Goal: Task Accomplishment & Management: Complete application form

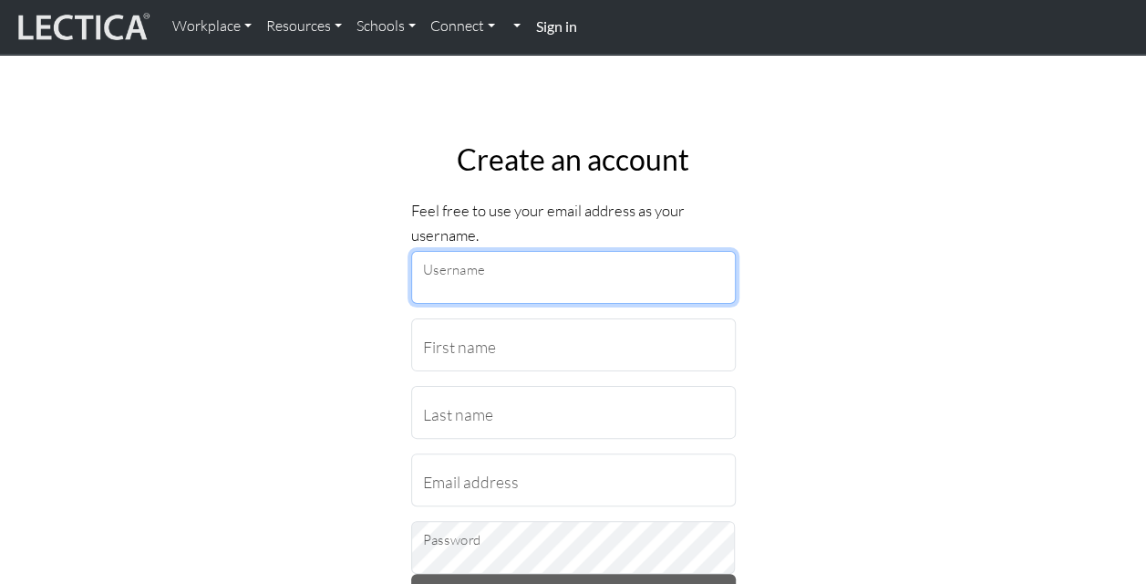
click at [450, 276] on input "Username" at bounding box center [573, 277] width 325 height 53
type input "[PERSON_NAME][EMAIL_ADDRESS][PERSON_NAME][DOMAIN_NAME]"
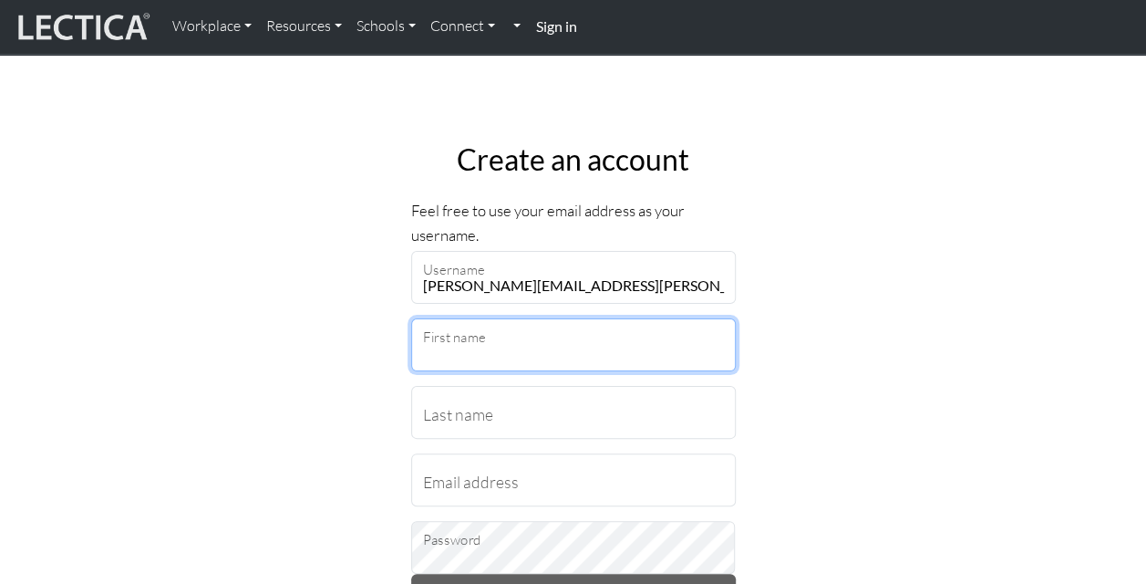
type input "[PERSON_NAME]"
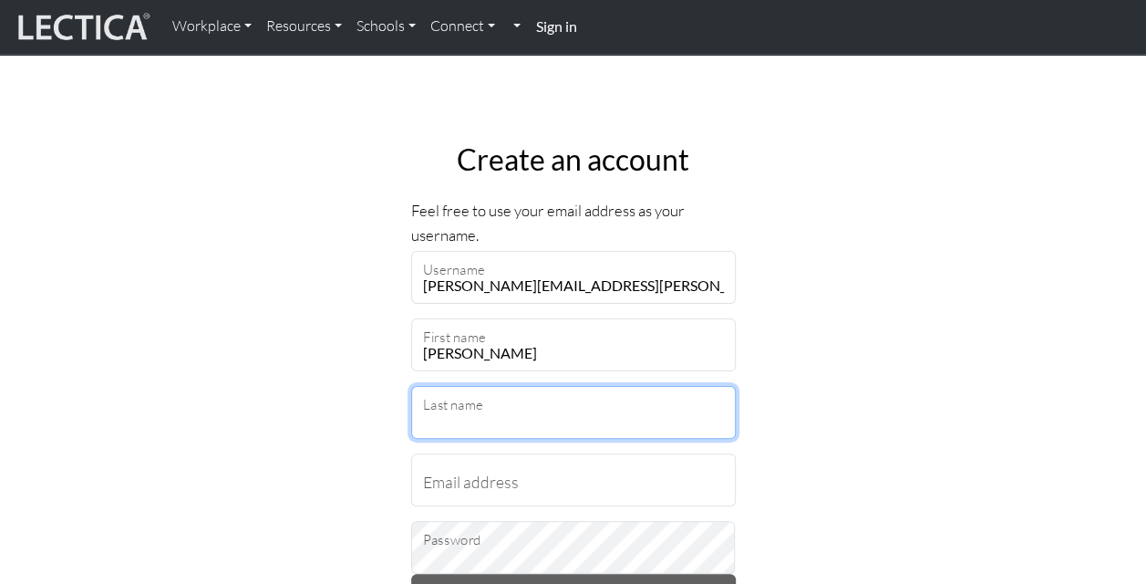
type input "[PERSON_NAME]"
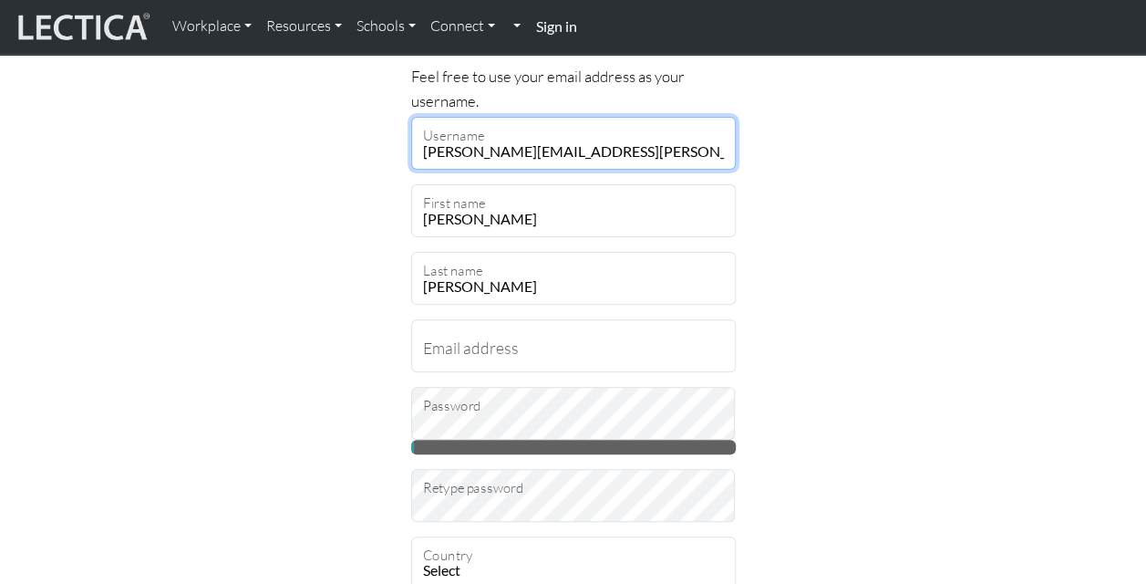
scroll to position [135, 0]
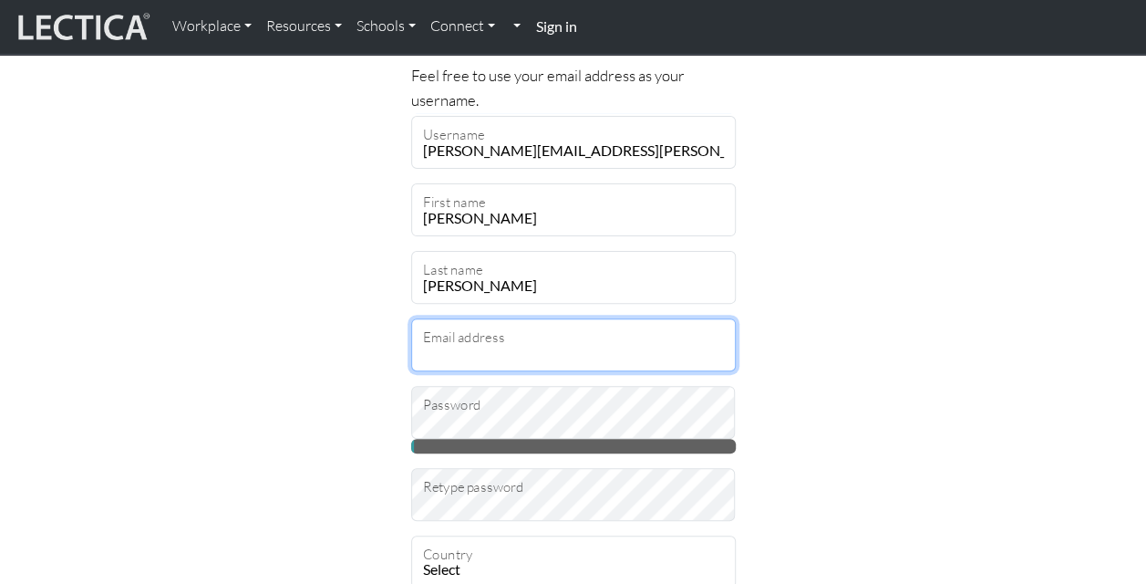
click at [442, 351] on input "Email address" at bounding box center [573, 344] width 325 height 53
type input "noreen.buchner@penske.com"
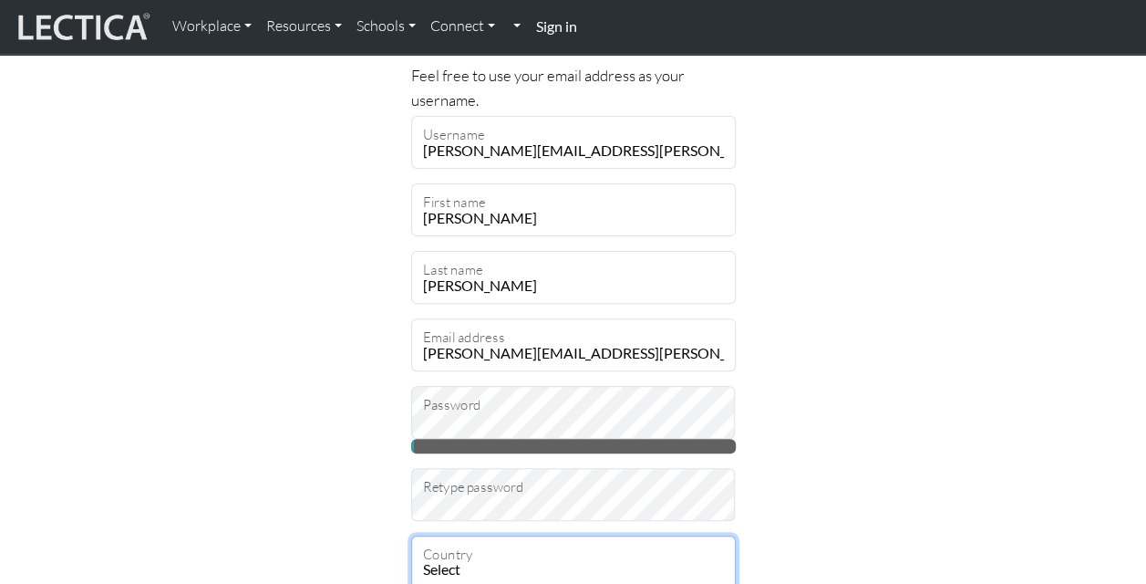
select select "237"
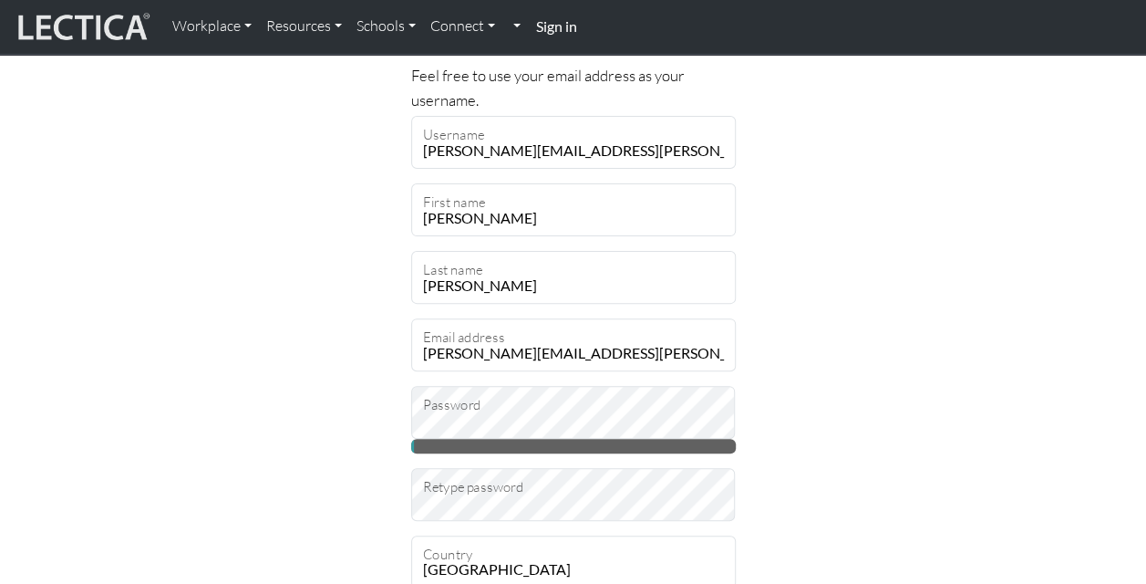
type input "18017"
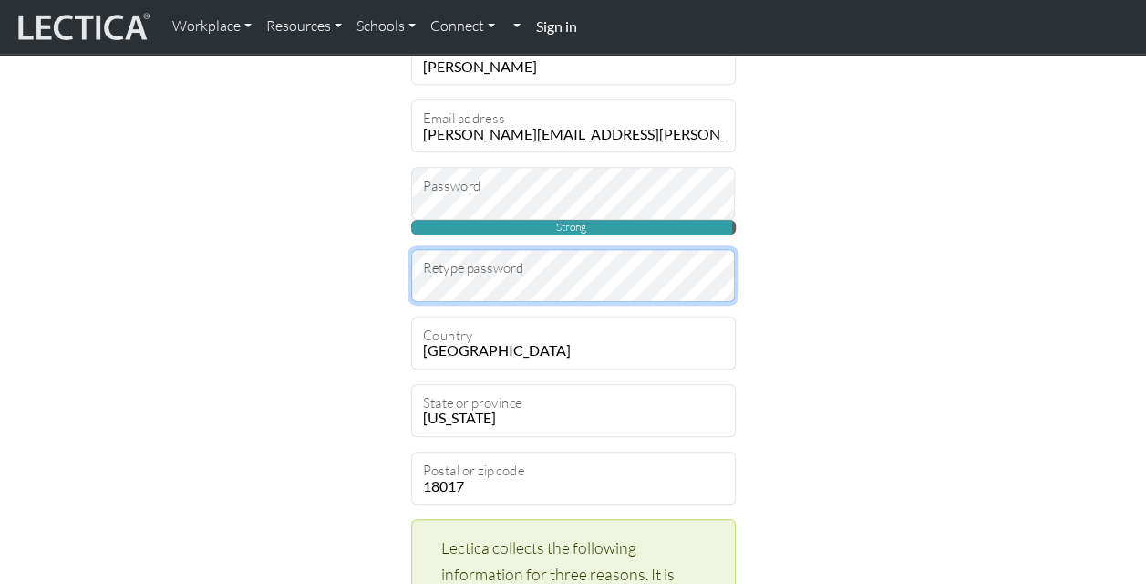
scroll to position [353, 0]
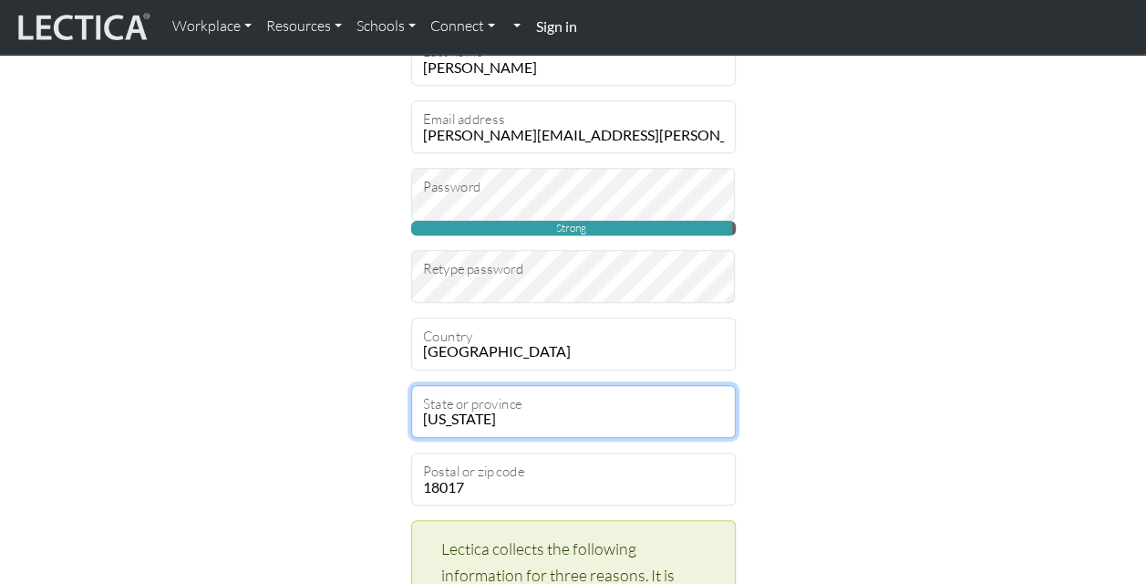
click at [514, 410] on select "Alabama Alaska American Samoa Arizona Arkansas Armed Forces Americas Armed Forc…" at bounding box center [573, 411] width 325 height 53
select select "11663"
click at [411, 385] on select "Alabama Alaska American Samoa Arizona Arkansas Armed Forces Americas Armed Forc…" at bounding box center [573, 411] width 325 height 53
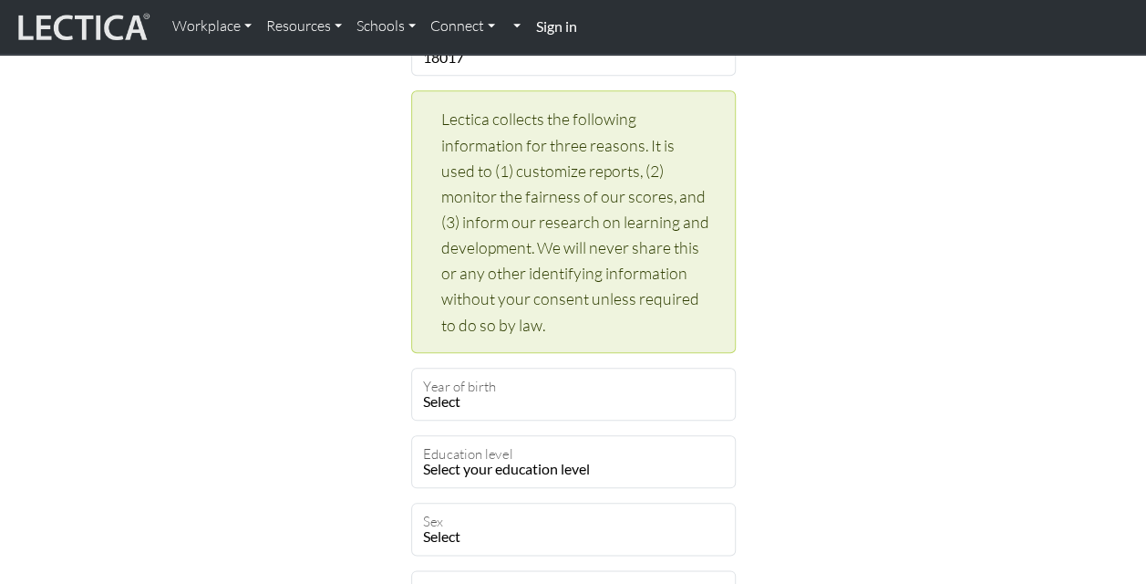
scroll to position [787, 0]
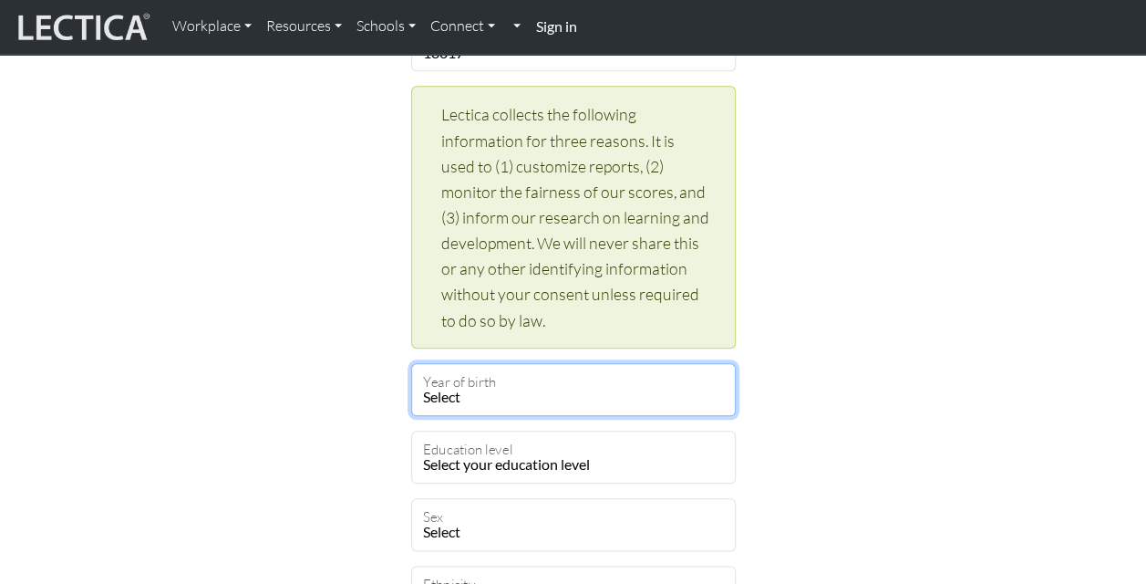
click at [509, 396] on select "Select 2019 2018 2017 2016 2015 2014 2013 2012 2011 2010 2009 2008 2007 2006 20…" at bounding box center [573, 389] width 325 height 53
select select "1964"
click at [411, 363] on select "Select 2019 2018 2017 2016 2015 2014 2013 2012 2011 2010 2009 2008 2007 2006 20…" at bounding box center [573, 389] width 325 height 53
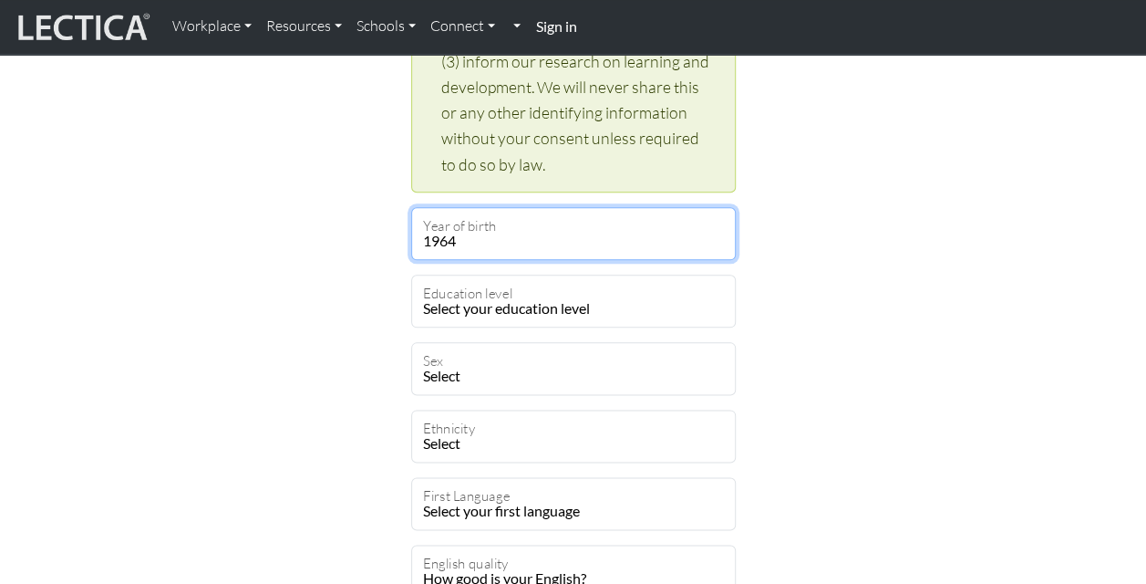
scroll to position [944, 0]
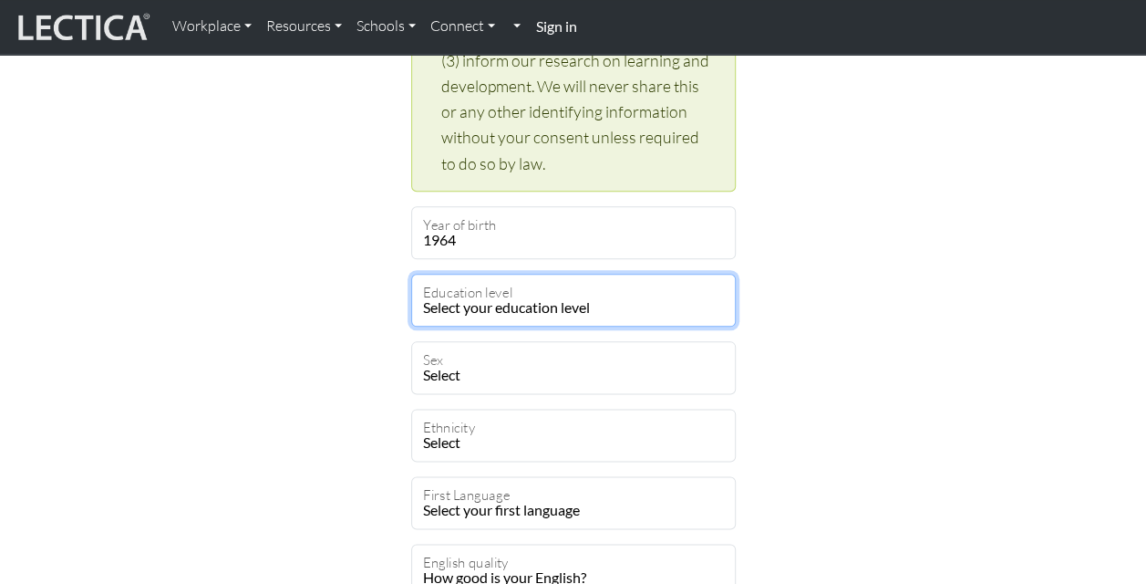
click at [622, 300] on select "Select your education level toddler pre-pre-pre-k pre-pre-k pre-k Kindergarten …" at bounding box center [573, 300] width 325 height 53
select select "23"
click at [411, 274] on select "Select your education level toddler pre-pre-pre-k pre-pre-k pre-k Kindergarten …" at bounding box center [573, 300] width 325 height 53
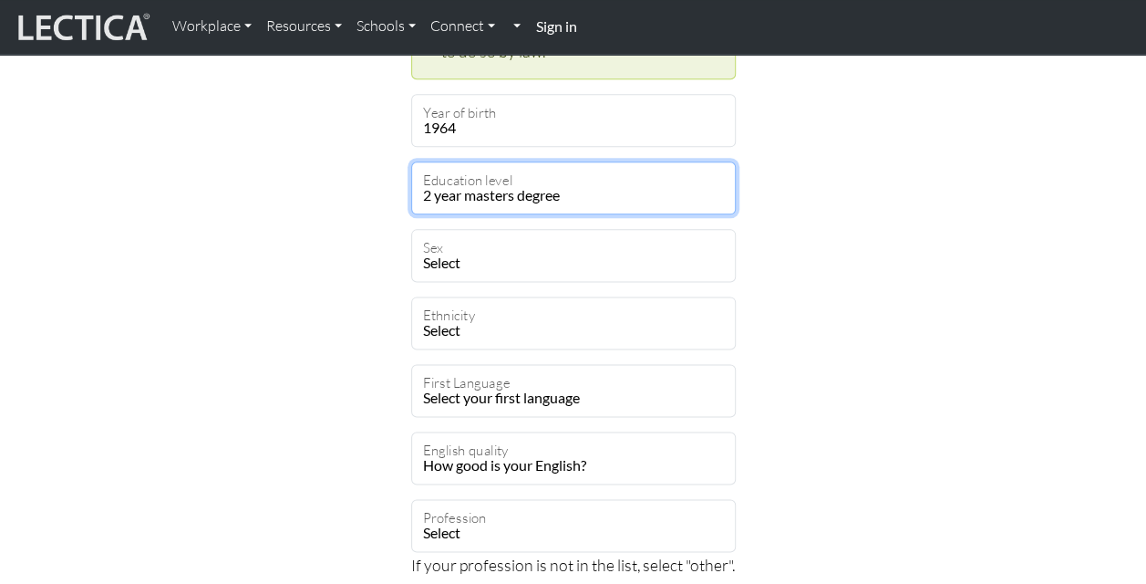
scroll to position [1069, 0]
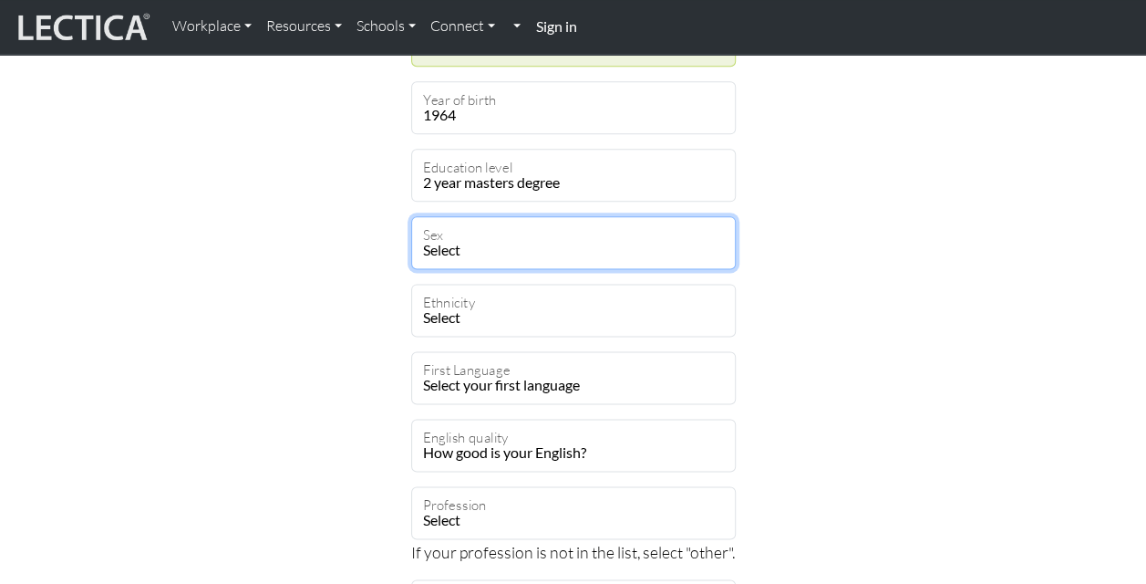
click at [516, 231] on select "Select Male Female Binary Non-binary Opt out" at bounding box center [573, 242] width 325 height 53
select select "female"
click at [411, 216] on select "Select Male Female Binary Non-binary Opt out" at bounding box center [573, 242] width 325 height 53
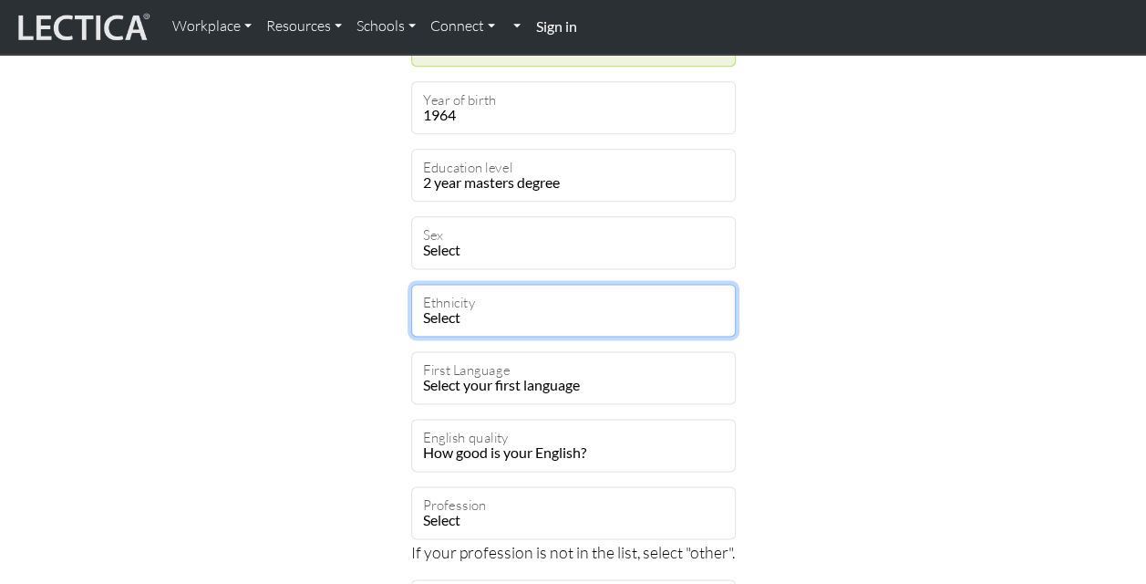
click at [531, 310] on select "Select African Asian Black Carribean Caucasian Central American Eurasian Indian…" at bounding box center [573, 310] width 325 height 53
select select "101"
click at [411, 284] on select "Select African Asian Black Carribean Caucasian Central American Eurasian Indian…" at bounding box center [573, 310] width 325 height 53
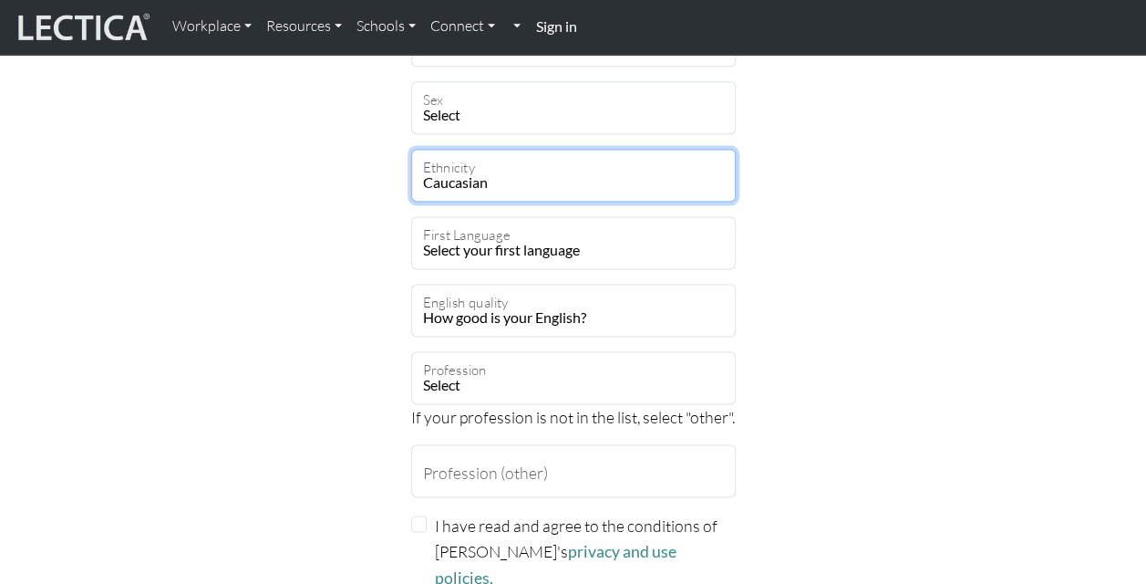
scroll to position [1208, 0]
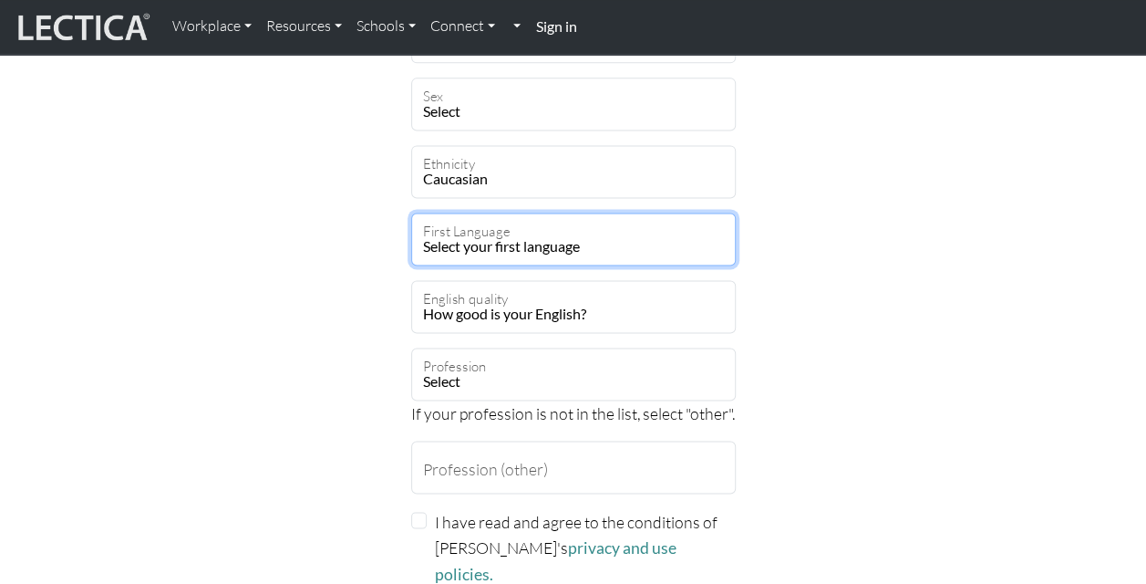
click at [666, 239] on select "Select your first language Abkhazian Achinese Acoli Adangme Adyghe Afar Afrihil…" at bounding box center [573, 239] width 325 height 53
select select "1927"
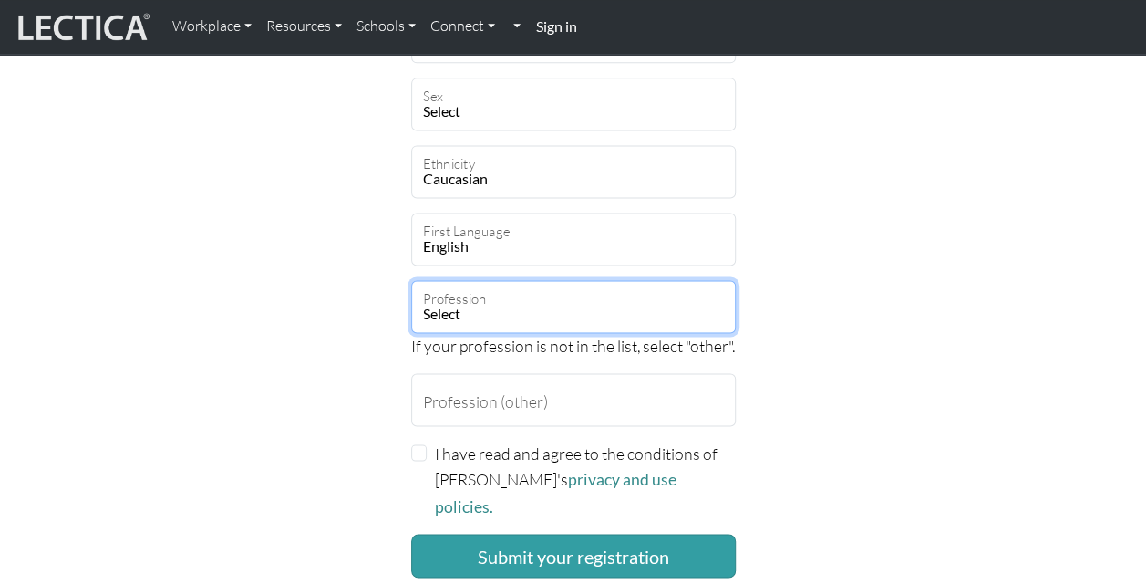
click at [490, 307] on select "Select academic accounting/finance administration arts: performing arts: visual…" at bounding box center [573, 306] width 325 height 53
select select "4"
click at [411, 280] on select "Select academic accounting/finance administration arts: performing arts: visual…" at bounding box center [573, 306] width 325 height 53
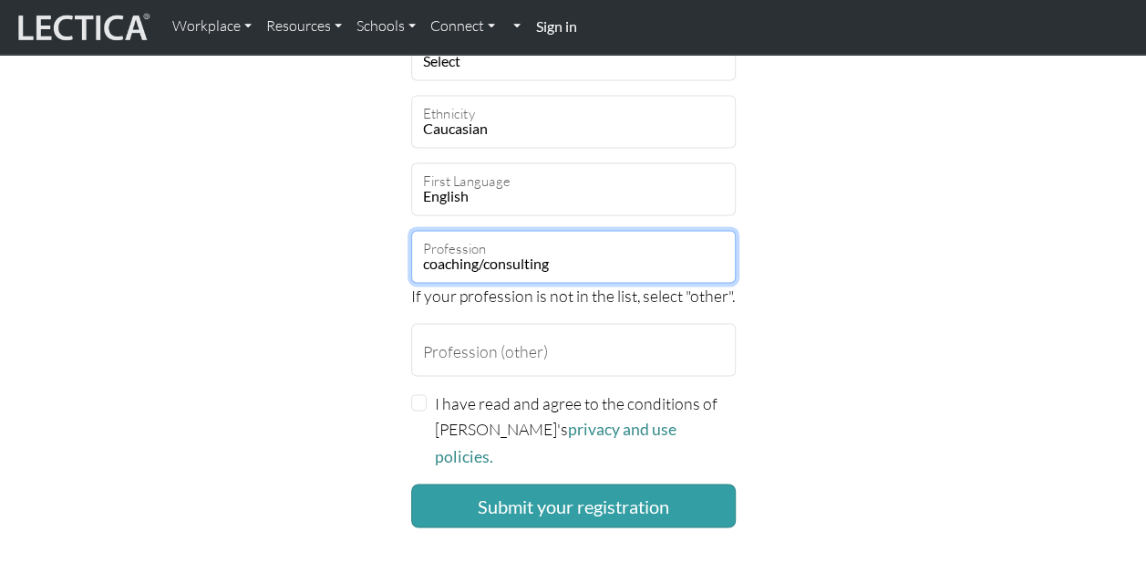
scroll to position [1284, 0]
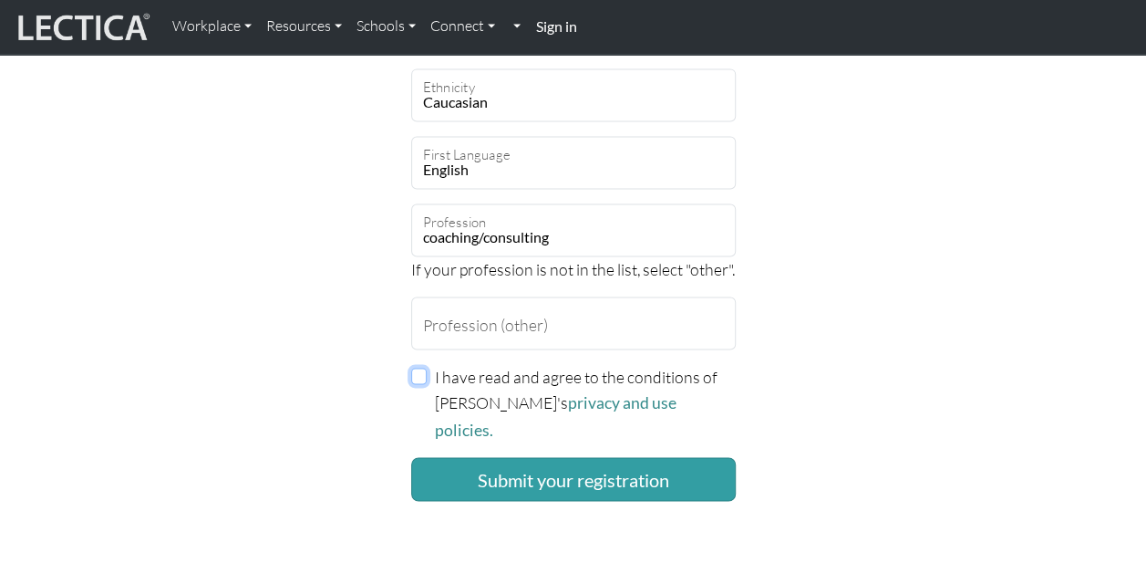
click at [416, 376] on input "I have read and agree to the conditions of Lectica's privacy and use policies." at bounding box center [419, 376] width 16 height 16
checkbox input "true"
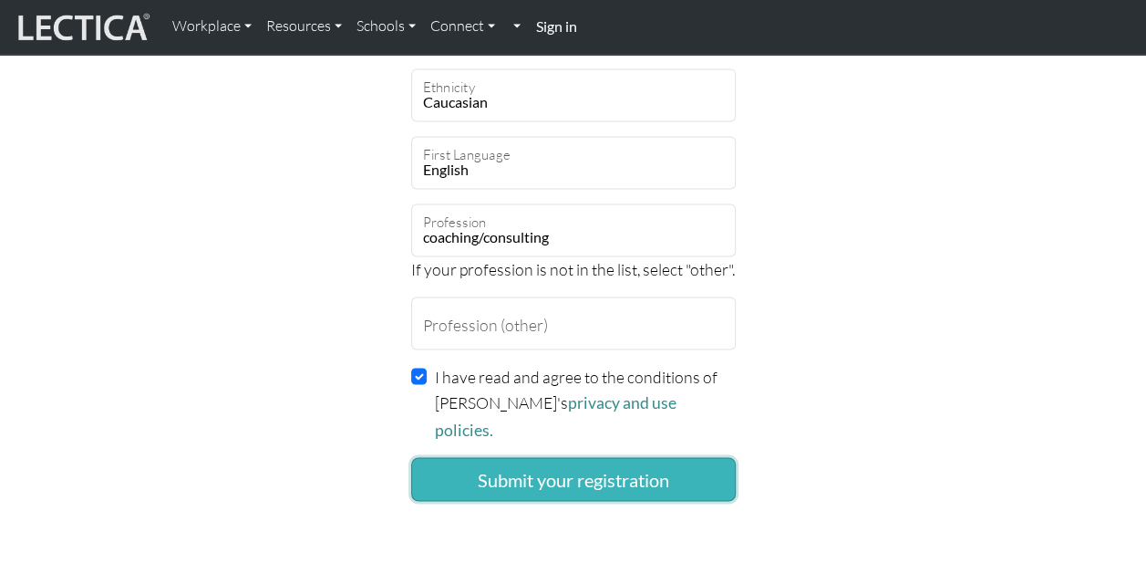
click at [628, 457] on button "Submit your registration" at bounding box center [573, 479] width 325 height 44
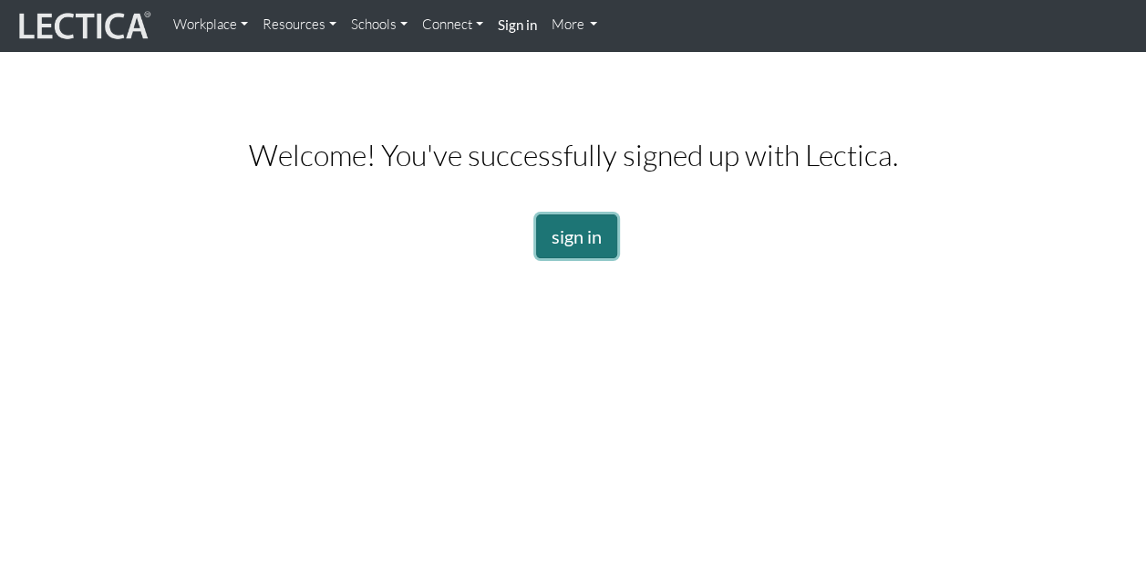
click at [576, 231] on link "sign in" at bounding box center [576, 236] width 81 height 44
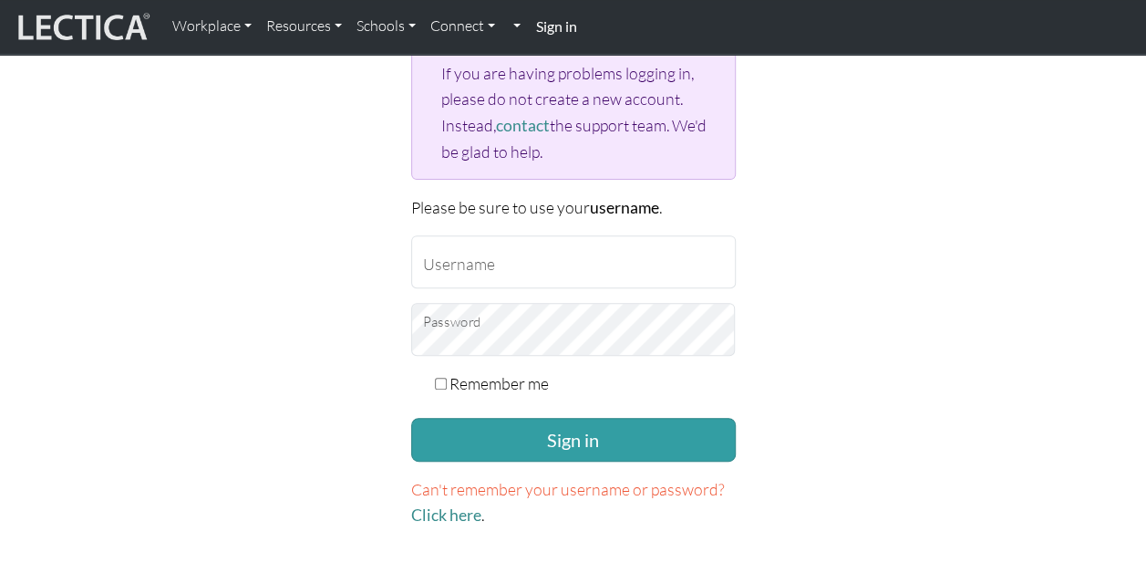
scroll to position [223, 0]
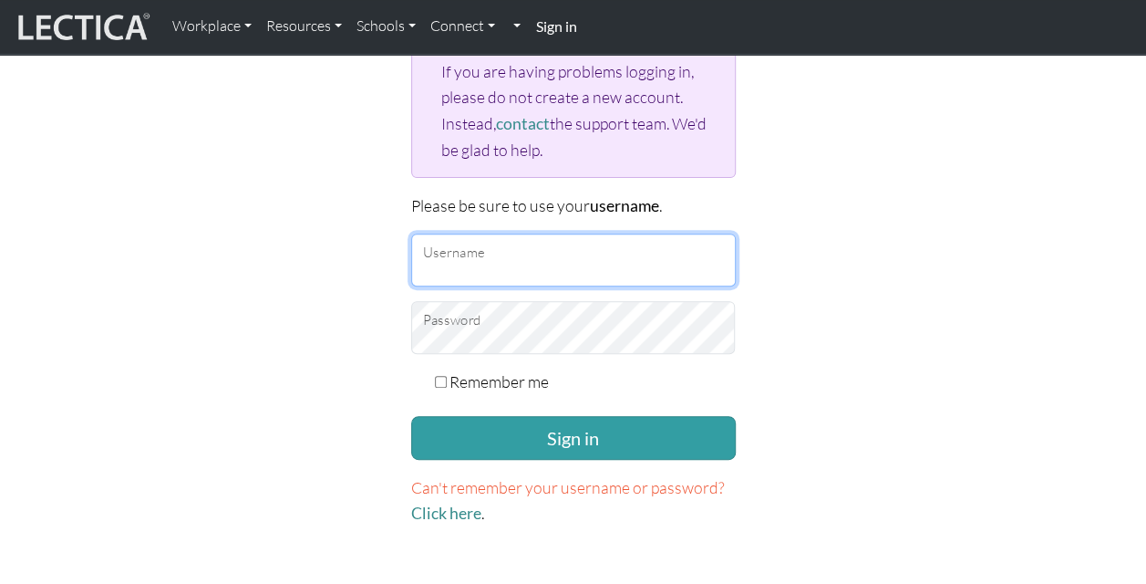
click at [449, 260] on input "Username" at bounding box center [573, 259] width 325 height 53
type input "noreen.buchner@penske.com"
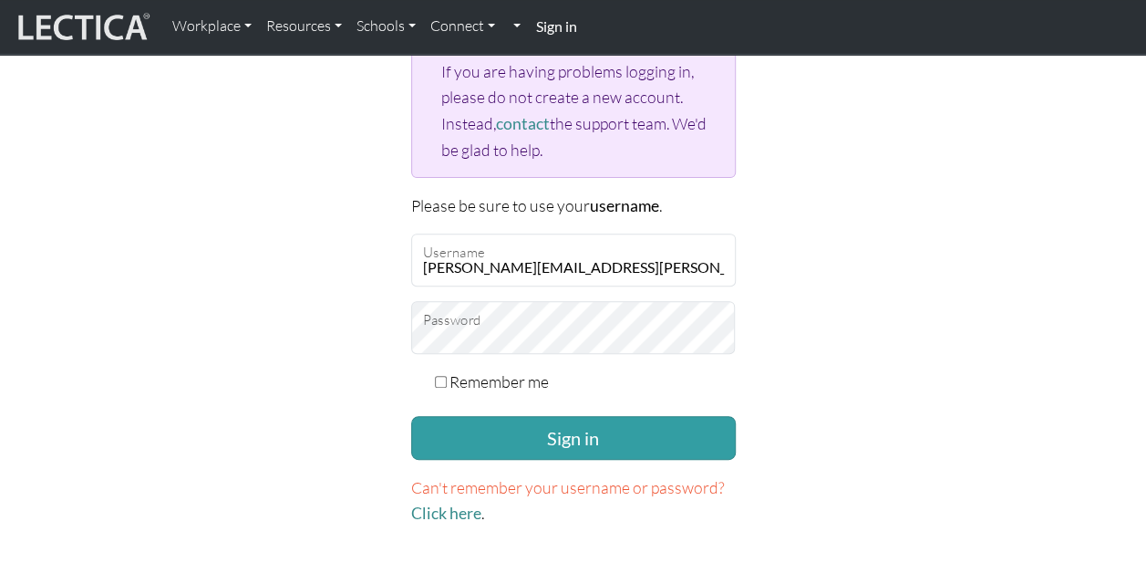
click at [441, 379] on input "Remember me" at bounding box center [441, 382] width 12 height 12
checkbox input "true"
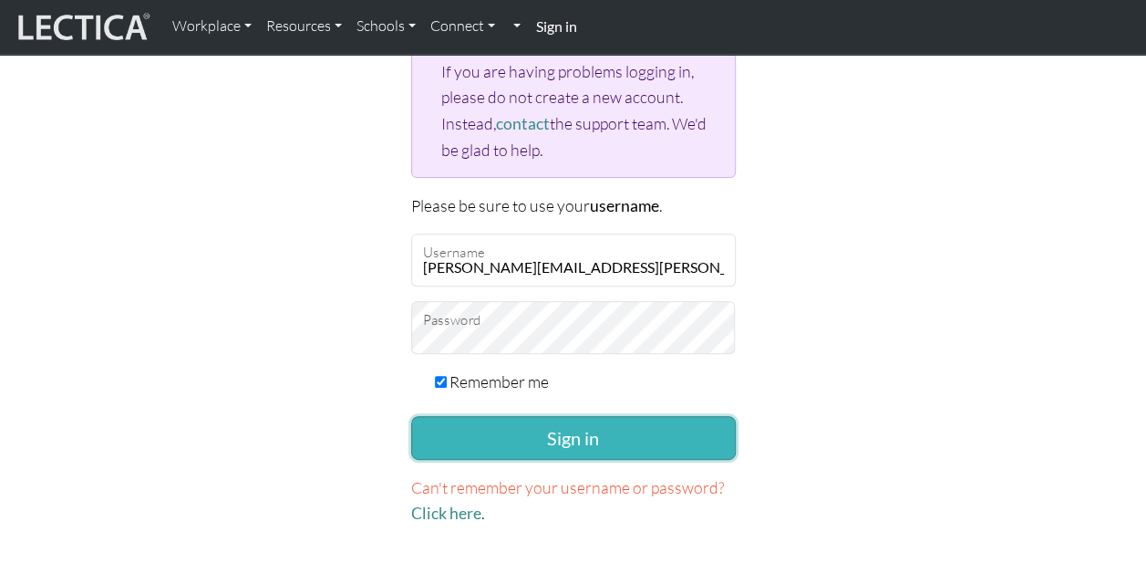
click at [593, 427] on button "Sign in" at bounding box center [573, 438] width 325 height 44
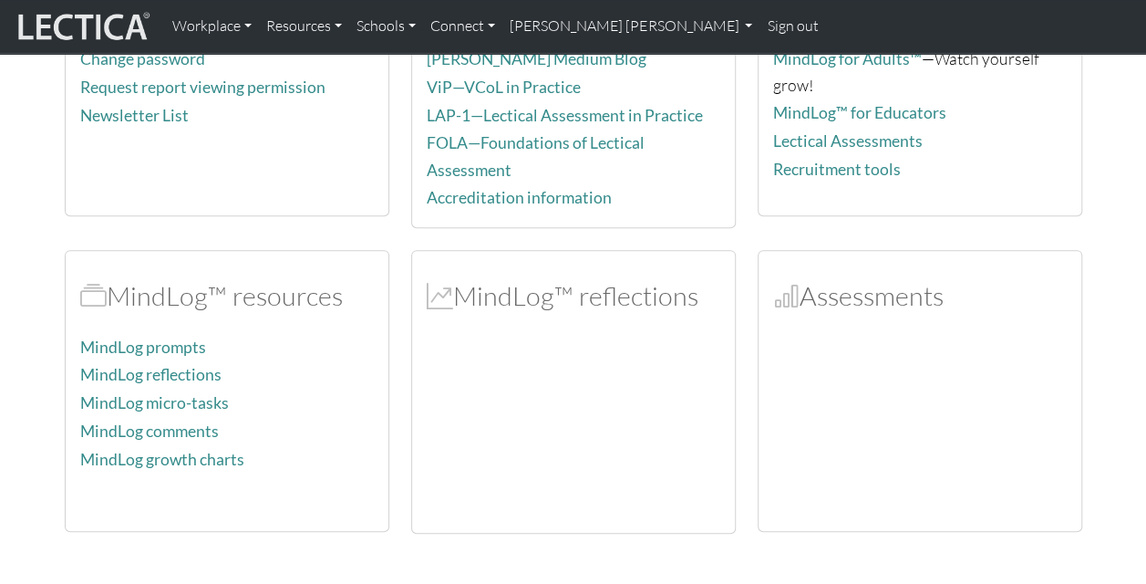
scroll to position [264, 0]
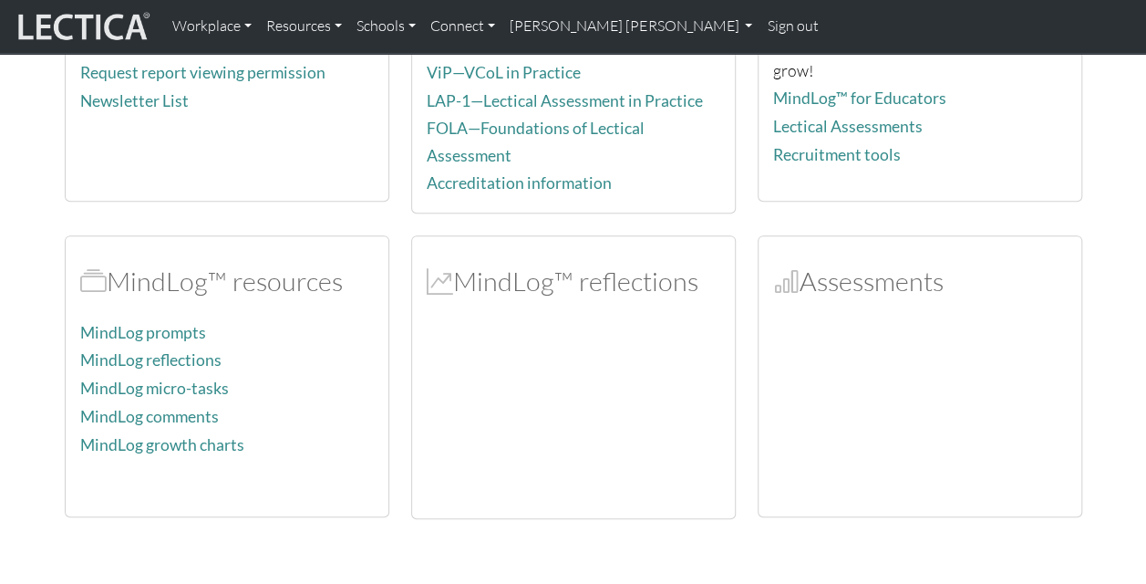
click at [547, 361] on div at bounding box center [574, 419] width 294 height 170
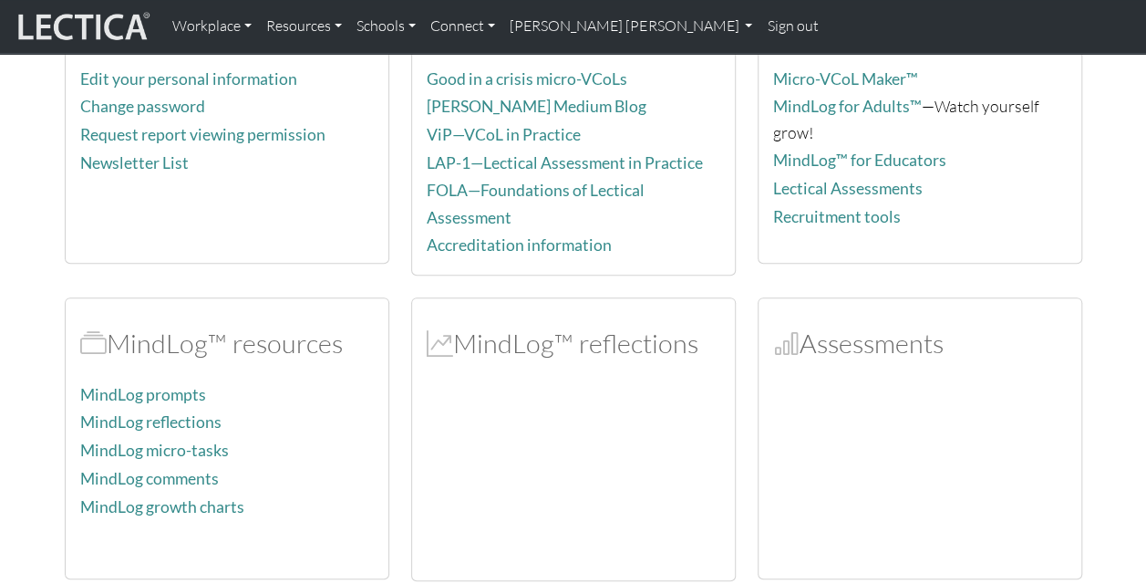
scroll to position [202, 0]
click at [513, 337] on h2 "MindLog™ reflections" at bounding box center [574, 343] width 294 height 32
drag, startPoint x: 513, startPoint y: 337, endPoint x: 565, endPoint y: 448, distance: 122.4
click at [565, 448] on div at bounding box center [574, 480] width 294 height 170
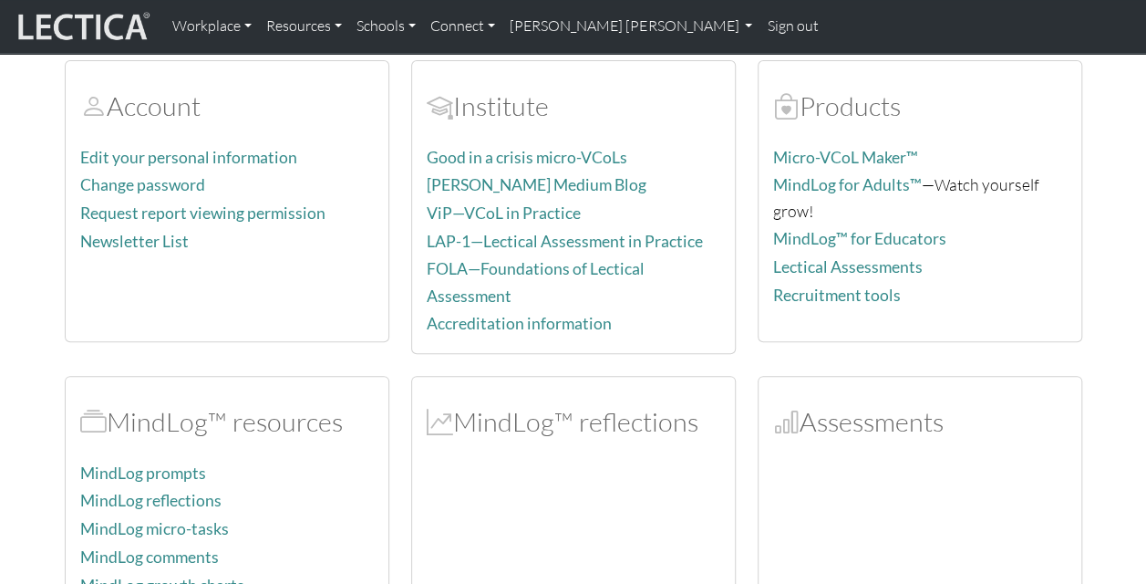
scroll to position [122, 0]
